Goal: Task Accomplishment & Management: Use online tool/utility

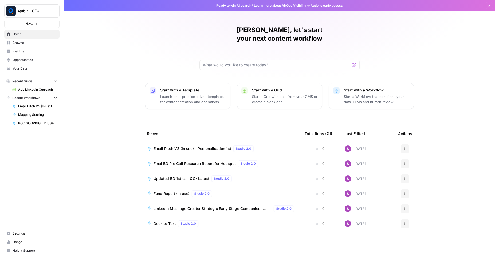
click at [21, 42] on span "Browse" at bounding box center [35, 42] width 45 height 5
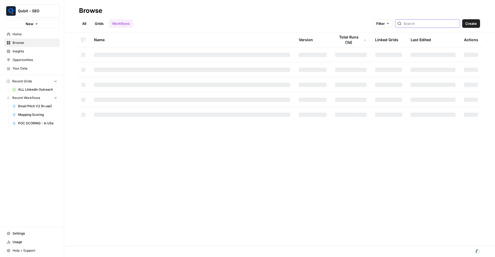
click at [411, 24] on input "search" at bounding box center [430, 23] width 54 height 5
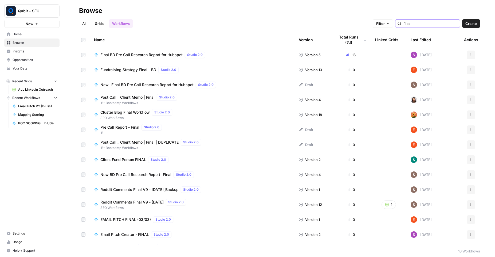
type input "fina"
click at [159, 56] on span "Final BD Pre Call Research Report for Hubspot" at bounding box center [141, 54] width 82 height 5
